Goal: Communication & Community: Answer question/provide support

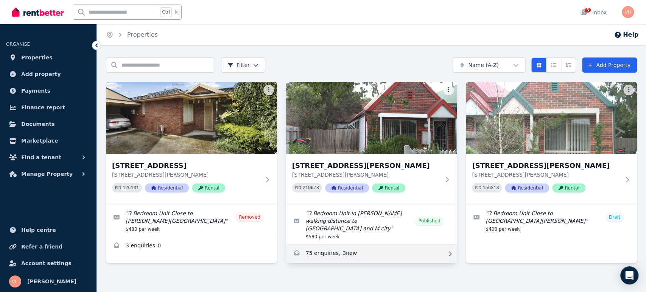
click at [329, 245] on link "Enquiries for 26A Cambro Road, Clayton" at bounding box center [371, 254] width 171 height 18
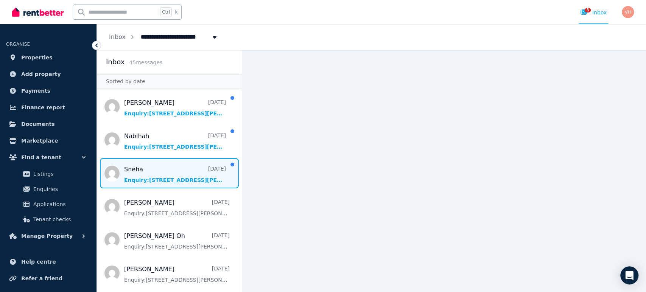
click at [179, 176] on span "Message list" at bounding box center [169, 173] width 145 height 30
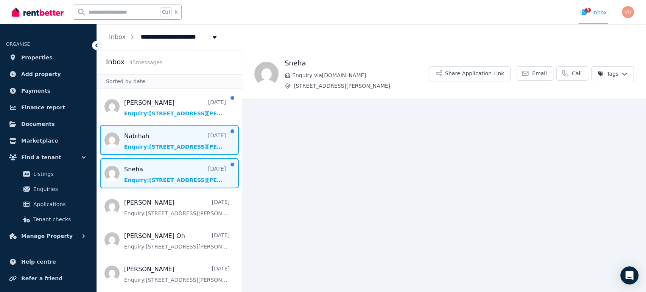
click at [169, 145] on span "Message list" at bounding box center [169, 140] width 145 height 30
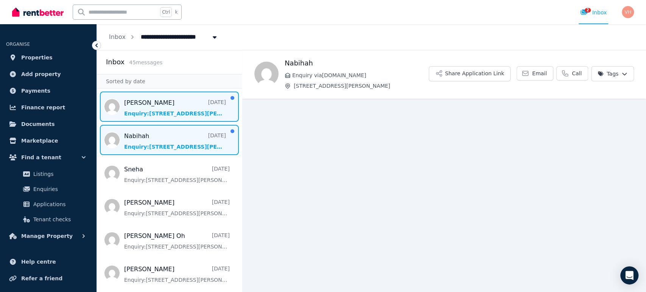
click at [183, 111] on span "Message list" at bounding box center [169, 107] width 145 height 30
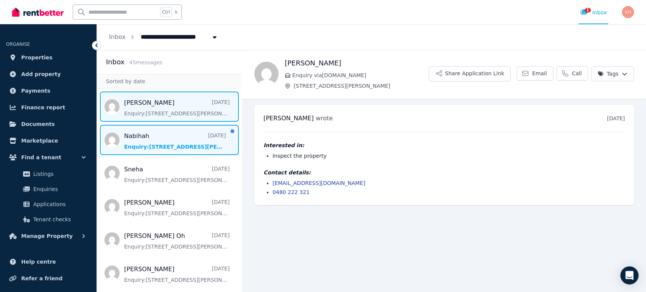
click at [165, 142] on span "Message list" at bounding box center [169, 140] width 145 height 30
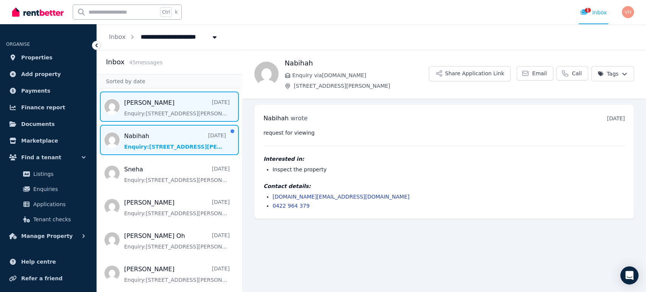
click at [173, 110] on span "Message list" at bounding box center [169, 107] width 145 height 30
